Goal: Task Accomplishment & Management: Manage account settings

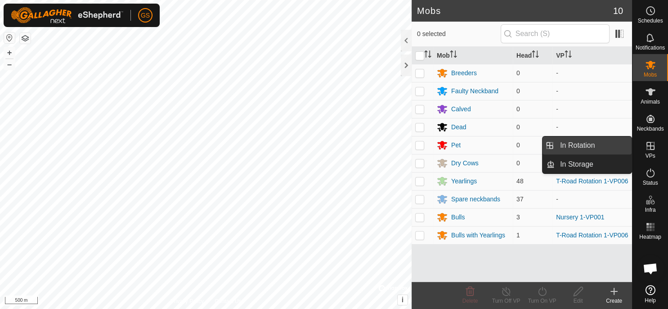
click at [600, 149] on link "In Rotation" at bounding box center [593, 145] width 77 height 18
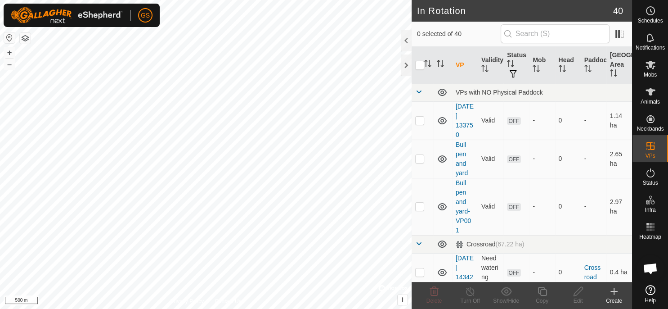
scroll to position [1616, 0]
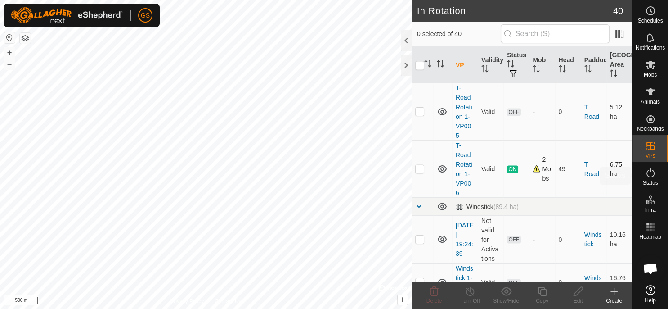
click at [419, 165] on p-checkbox at bounding box center [419, 168] width 9 height 7
checkbox input "true"
click at [544, 294] on icon at bounding box center [542, 291] width 9 height 9
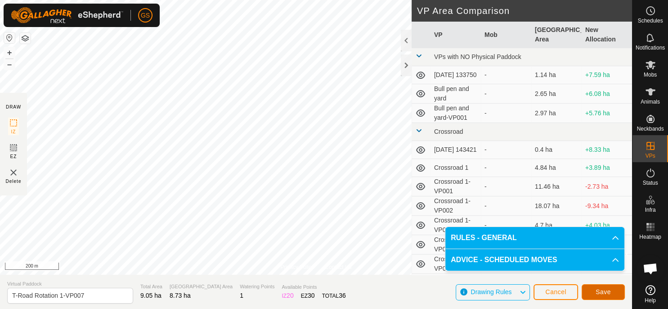
click at [602, 289] on span "Save" at bounding box center [603, 291] width 15 height 7
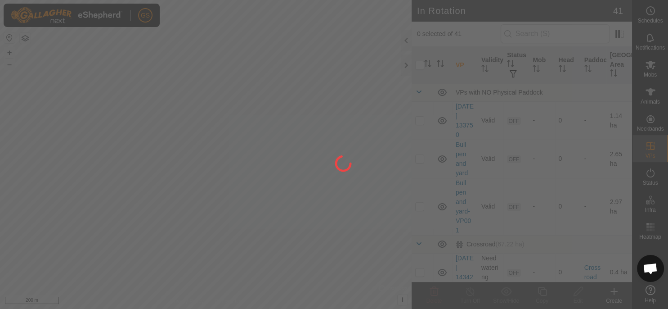
click at [647, 14] on circle at bounding box center [651, 11] width 8 height 8
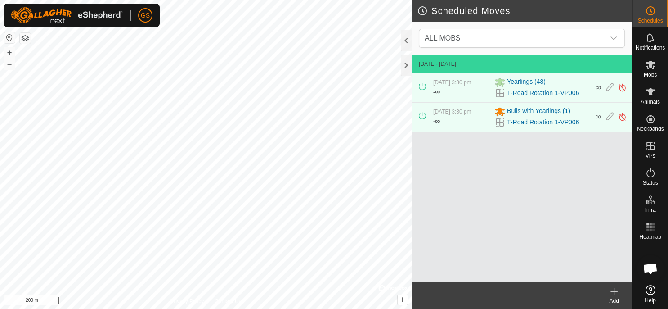
click at [617, 293] on icon at bounding box center [614, 291] width 11 height 11
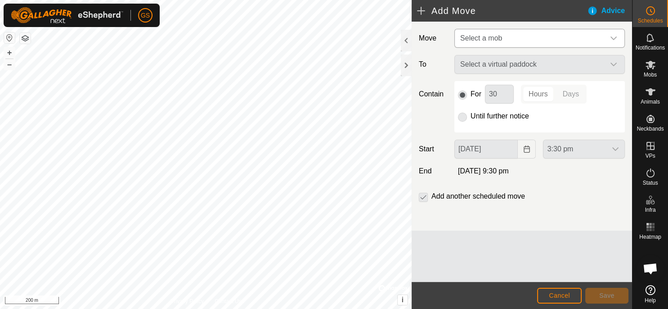
click at [611, 38] on icon "dropdown trigger" at bounding box center [613, 38] width 7 height 7
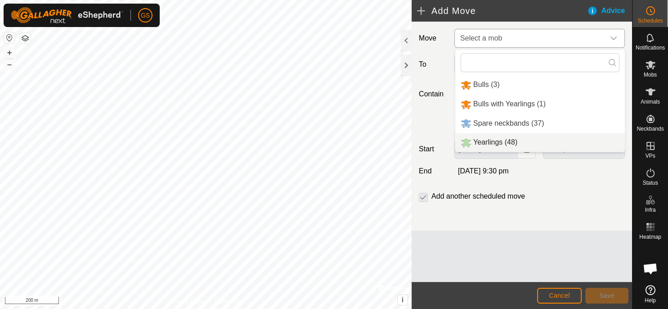
click at [509, 142] on span "Yearlings (48)" at bounding box center [496, 142] width 44 height 8
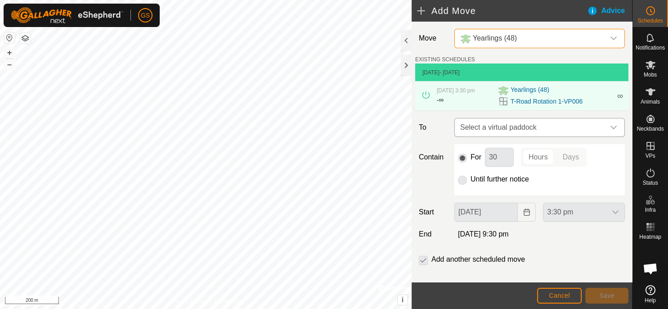
click at [526, 127] on span "Select a virtual paddock" at bounding box center [531, 127] width 148 height 18
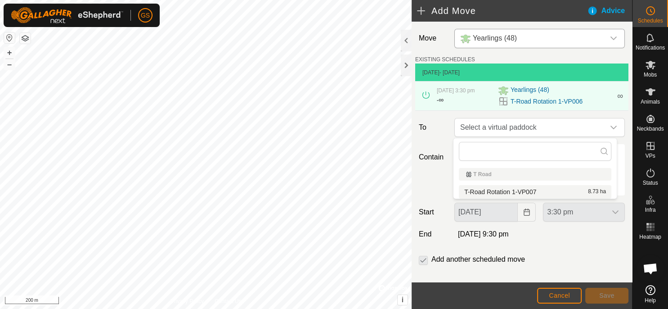
click at [519, 188] on li "T-Road Rotation 1-VP007 8.73 ha" at bounding box center [535, 192] width 153 height 14
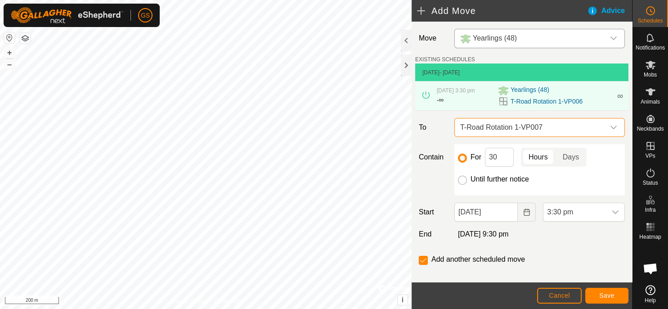
click at [461, 181] on input "Until further notice" at bounding box center [462, 180] width 9 height 9
radio input "true"
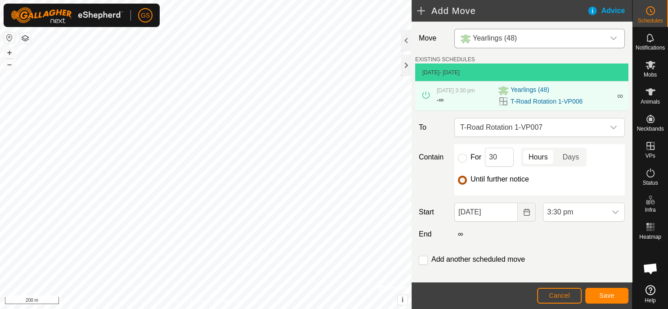
checkbox input "false"
click at [605, 294] on span "Save" at bounding box center [607, 295] width 15 height 7
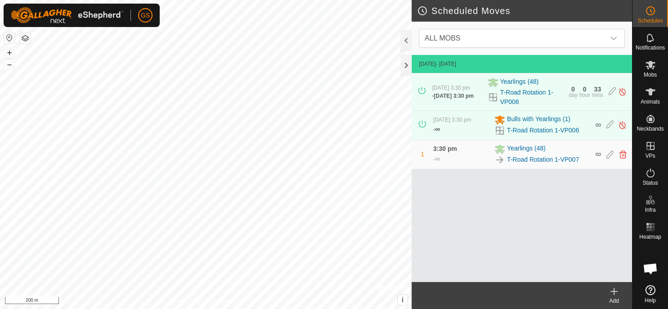
click at [614, 295] on icon at bounding box center [614, 291] width 11 height 11
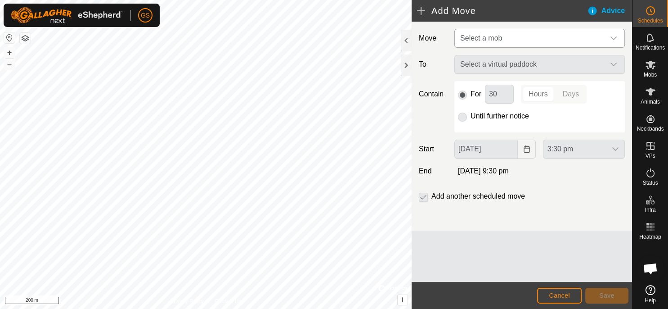
click at [492, 38] on span "Select a mob" at bounding box center [482, 38] width 42 height 8
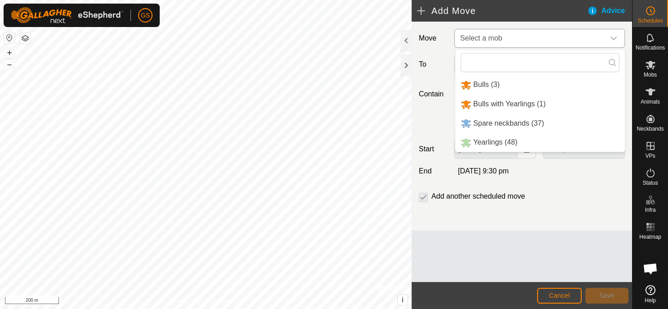
click at [482, 39] on span "Select a mob" at bounding box center [482, 38] width 42 height 8
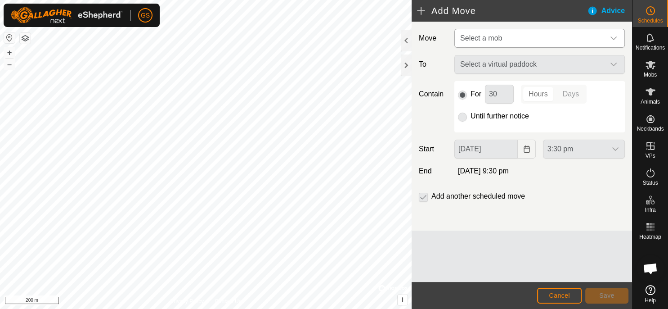
click at [613, 39] on icon "dropdown trigger" at bounding box center [614, 38] width 6 height 4
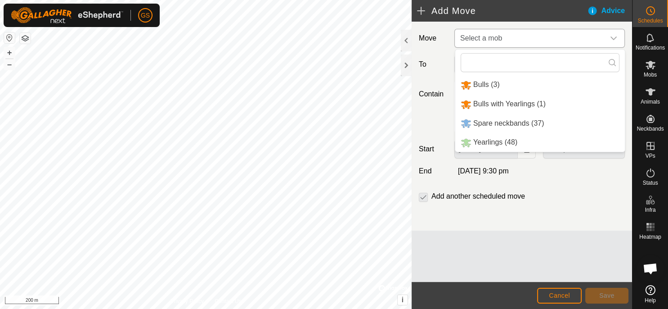
click at [519, 107] on li "Bulls with Yearlings (1)" at bounding box center [541, 104] width 170 height 18
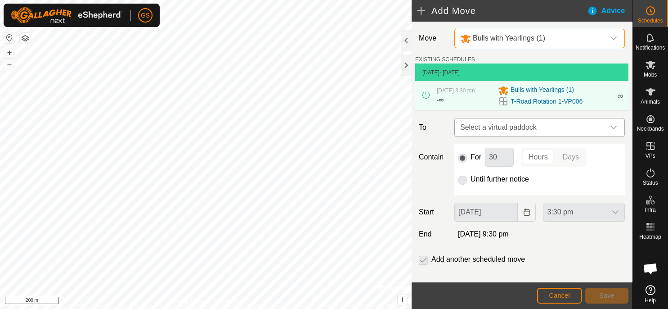
click at [523, 130] on span "Select a virtual paddock" at bounding box center [531, 127] width 148 height 18
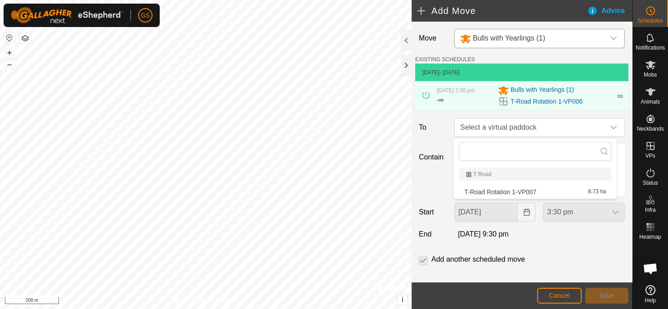
click at [512, 190] on span "T-Road Rotation 1-VP007" at bounding box center [501, 192] width 72 height 6
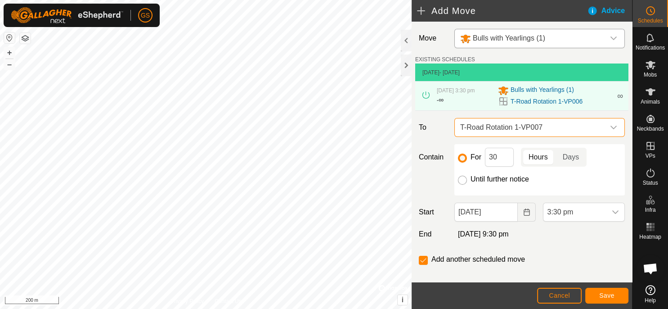
click at [460, 181] on input "Until further notice" at bounding box center [462, 180] width 9 height 9
radio input "true"
checkbox input "false"
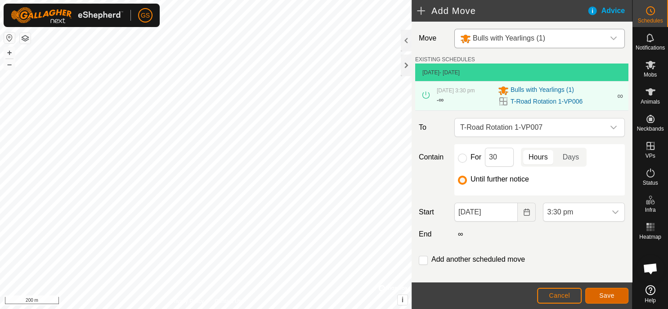
click at [602, 294] on span "Save" at bounding box center [607, 295] width 15 height 7
